Goal: Find contact information: Find contact information

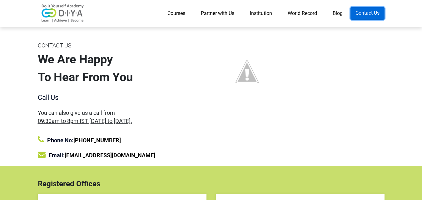
click at [365, 11] on link "Contact Us" at bounding box center [368, 13] width 34 height 13
click at [369, 15] on link "Contact Us" at bounding box center [368, 13] width 34 height 13
